Goal: Task Accomplishment & Management: Manage account settings

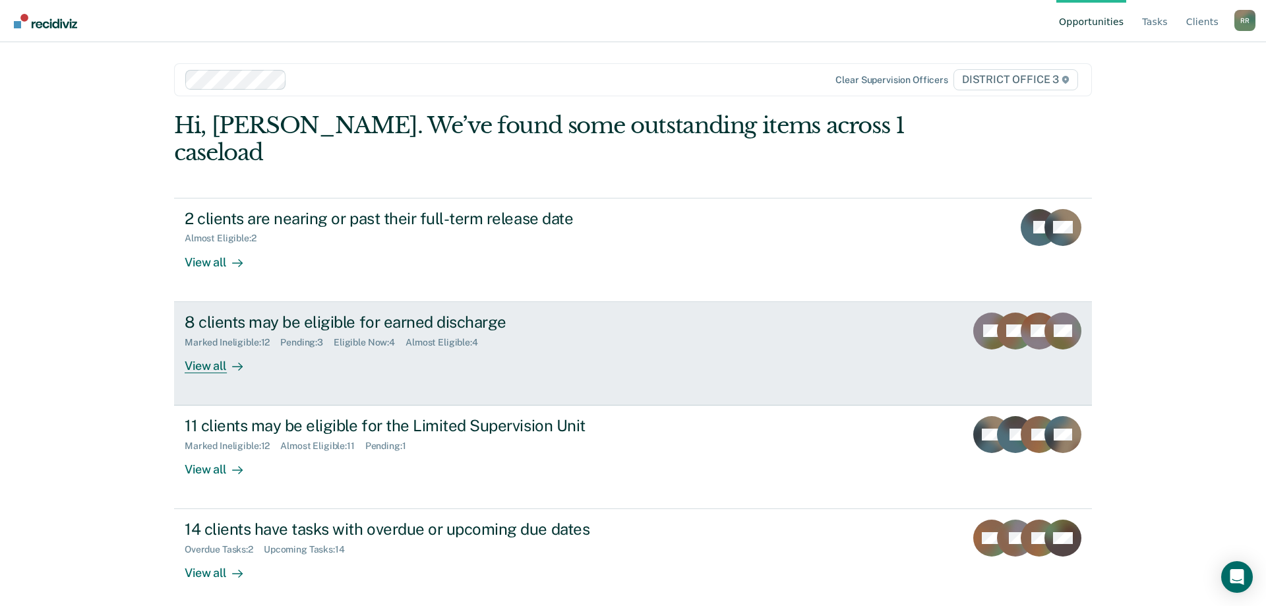
click at [336, 313] on div "8 clients may be eligible for earned discharge" at bounding box center [416, 322] width 463 height 19
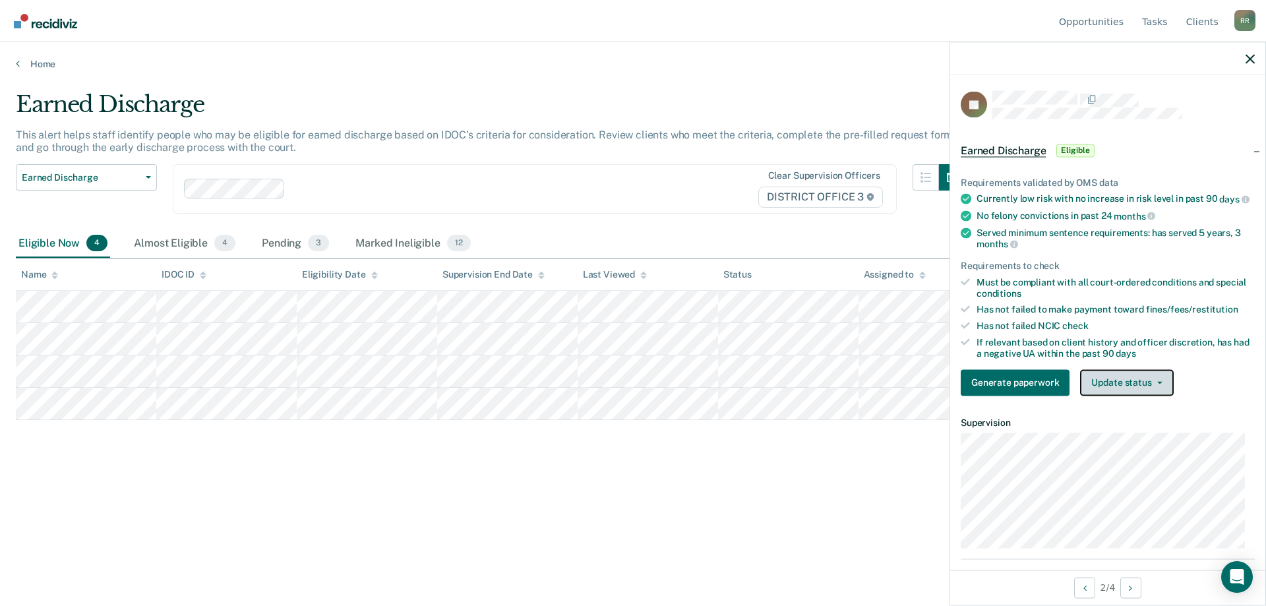
click at [1112, 392] on button "Update status" at bounding box center [1126, 382] width 93 height 26
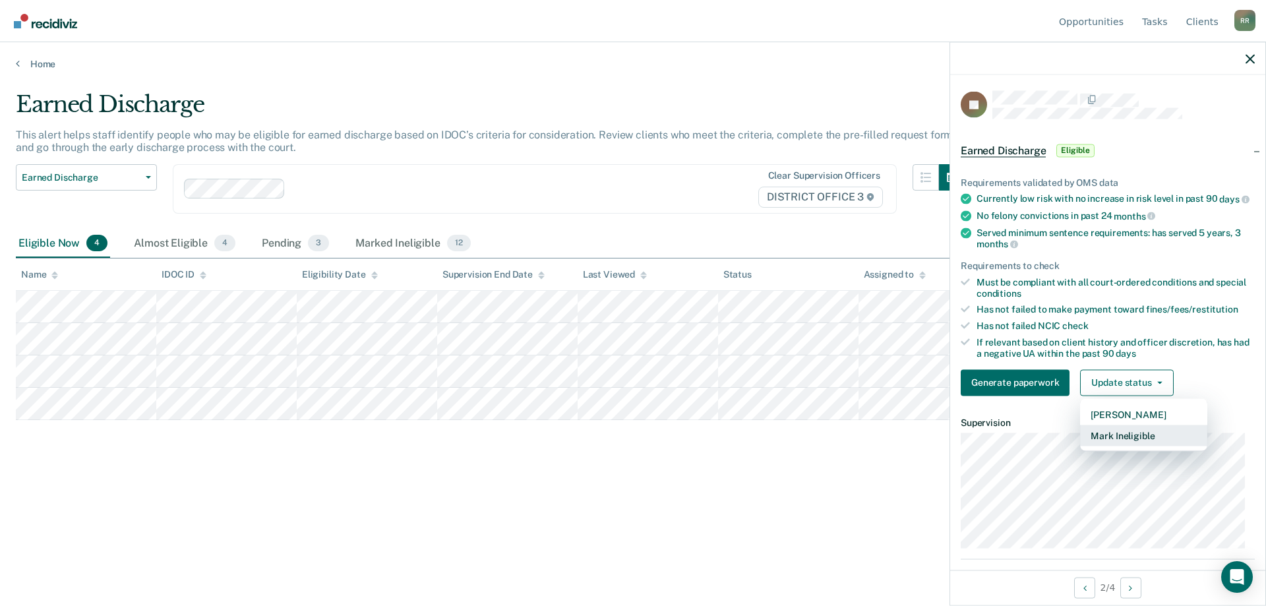
click at [1113, 445] on button "Mark Ineligible" at bounding box center [1143, 435] width 127 height 21
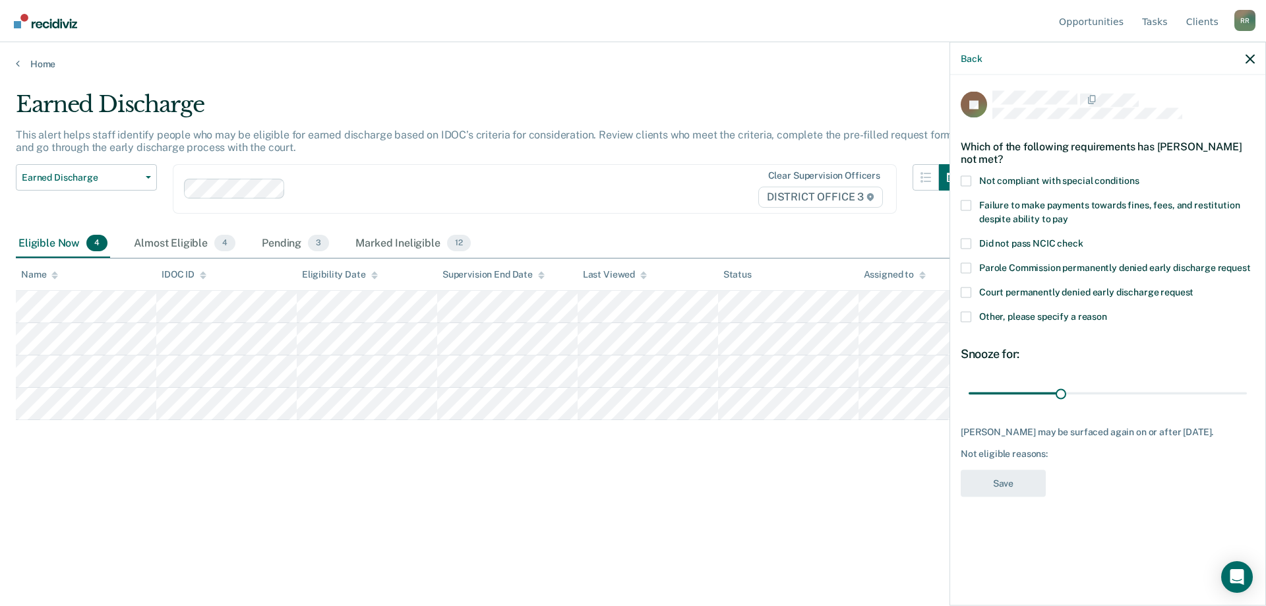
click at [966, 179] on span at bounding box center [966, 180] width 11 height 11
click at [1139, 175] on input "Not compliant with special conditions" at bounding box center [1139, 175] width 0 height 0
click at [969, 317] on span at bounding box center [966, 316] width 11 height 11
click at [1107, 311] on input "Other, please specify a reason" at bounding box center [1107, 311] width 0 height 0
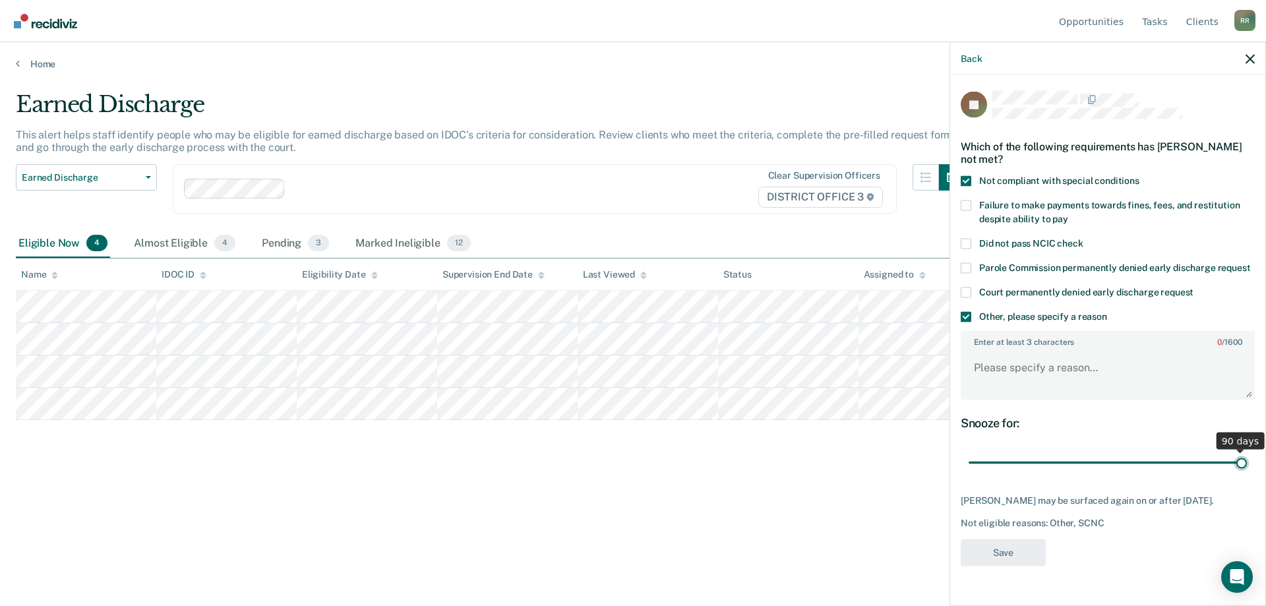
drag, startPoint x: 1065, startPoint y: 460, endPoint x: 1265, endPoint y: 441, distance: 201.3
type input "90"
click at [1247, 451] on input "range" at bounding box center [1108, 462] width 278 height 23
click at [1014, 371] on textarea "Enter at least 3 characters 0 / 1600" at bounding box center [1107, 373] width 291 height 49
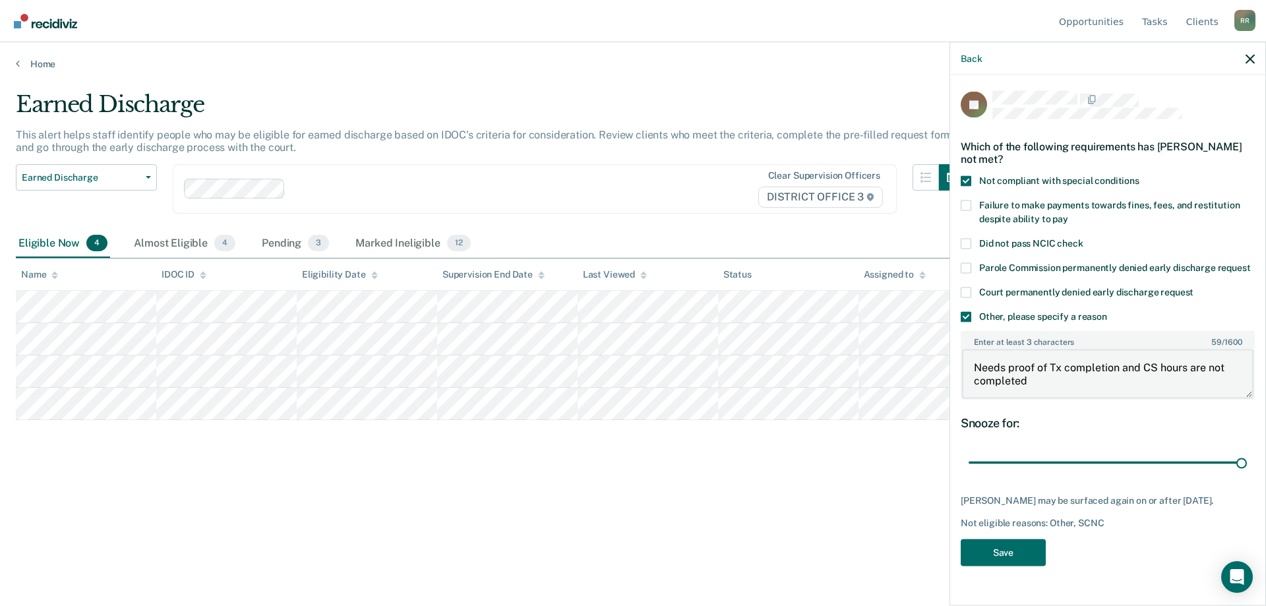
drag, startPoint x: 1037, startPoint y: 382, endPoint x: 974, endPoint y: 365, distance: 64.8
click at [974, 365] on textarea "Needs proof of Tx completion and CS hours are not completed" at bounding box center [1107, 373] width 291 height 49
type textarea "Needs proof of Tx completion and CS hours are not completed"
click at [1016, 548] on button "Save" at bounding box center [1003, 552] width 85 height 27
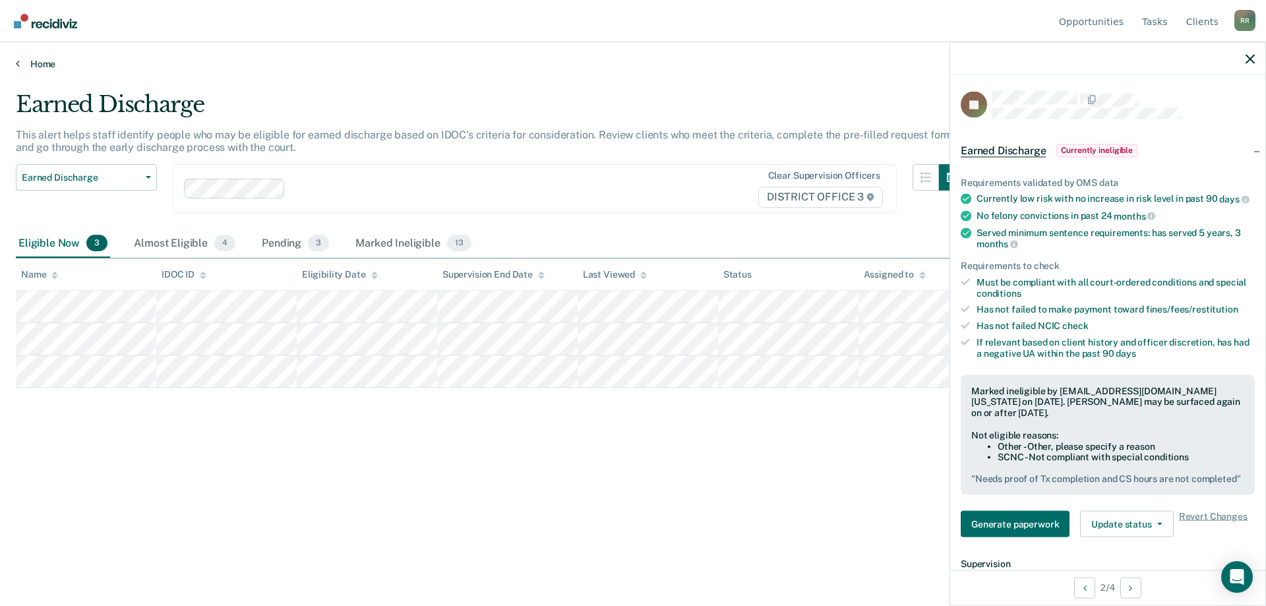
click at [37, 65] on link "Home" at bounding box center [633, 64] width 1234 height 12
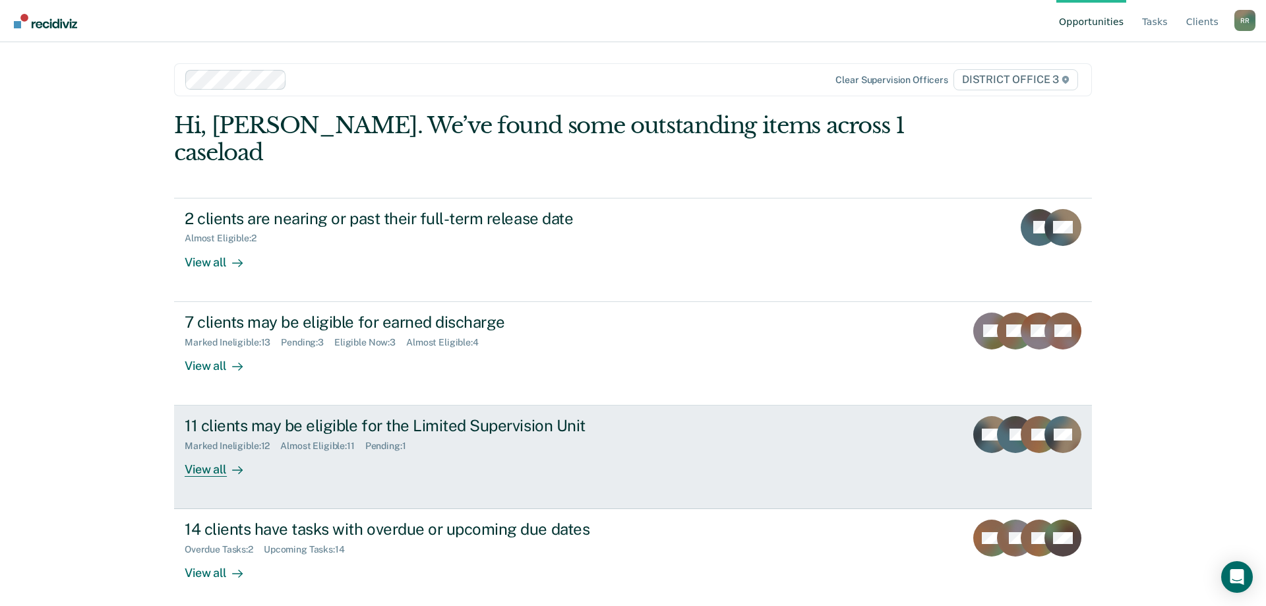
click at [304, 416] on div "11 clients may be eligible for the Limited Supervision Unit" at bounding box center [416, 425] width 463 height 19
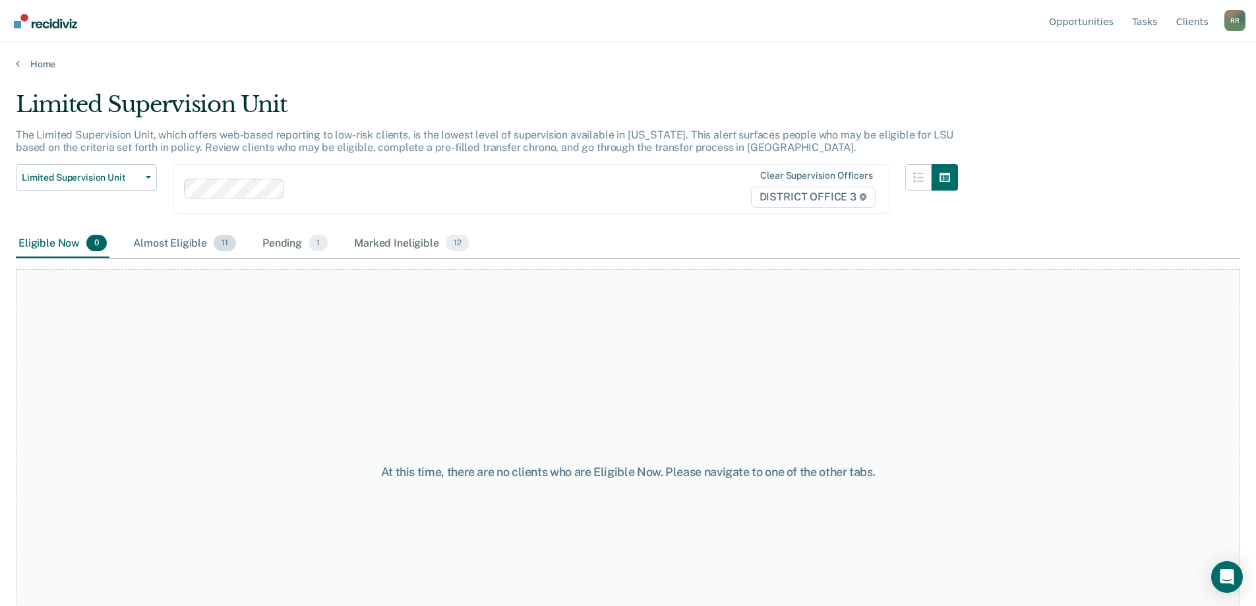
click at [186, 245] on div "Almost Eligible 11" at bounding box center [185, 243] width 108 height 29
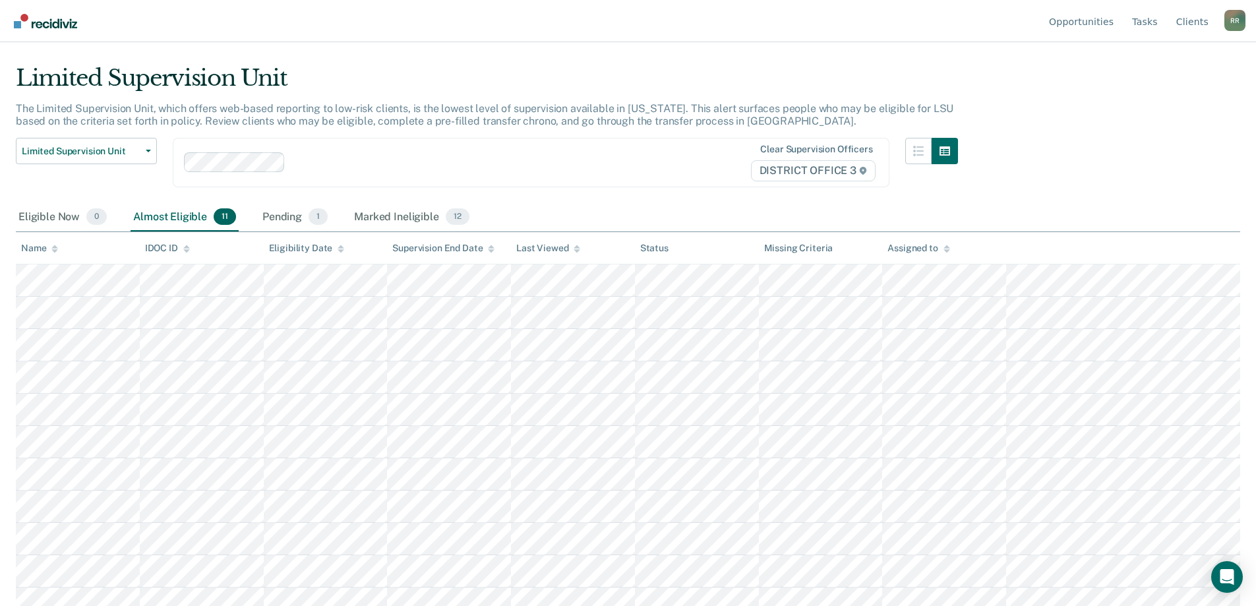
scroll to position [40, 0]
